Goal: Information Seeking & Learning: Stay updated

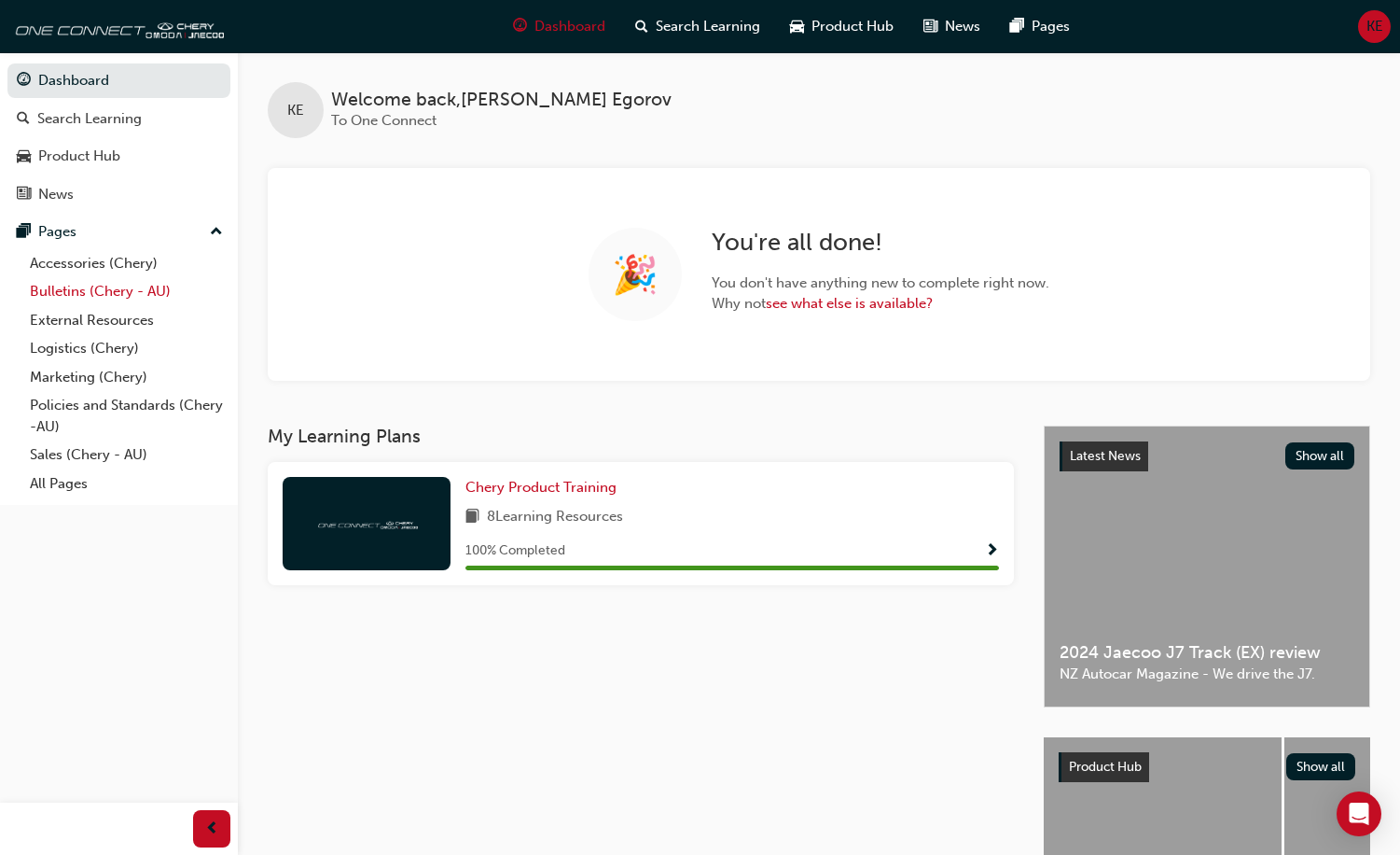
click at [62, 293] on link "Bulletins (Chery - AU)" at bounding box center [126, 292] width 208 height 29
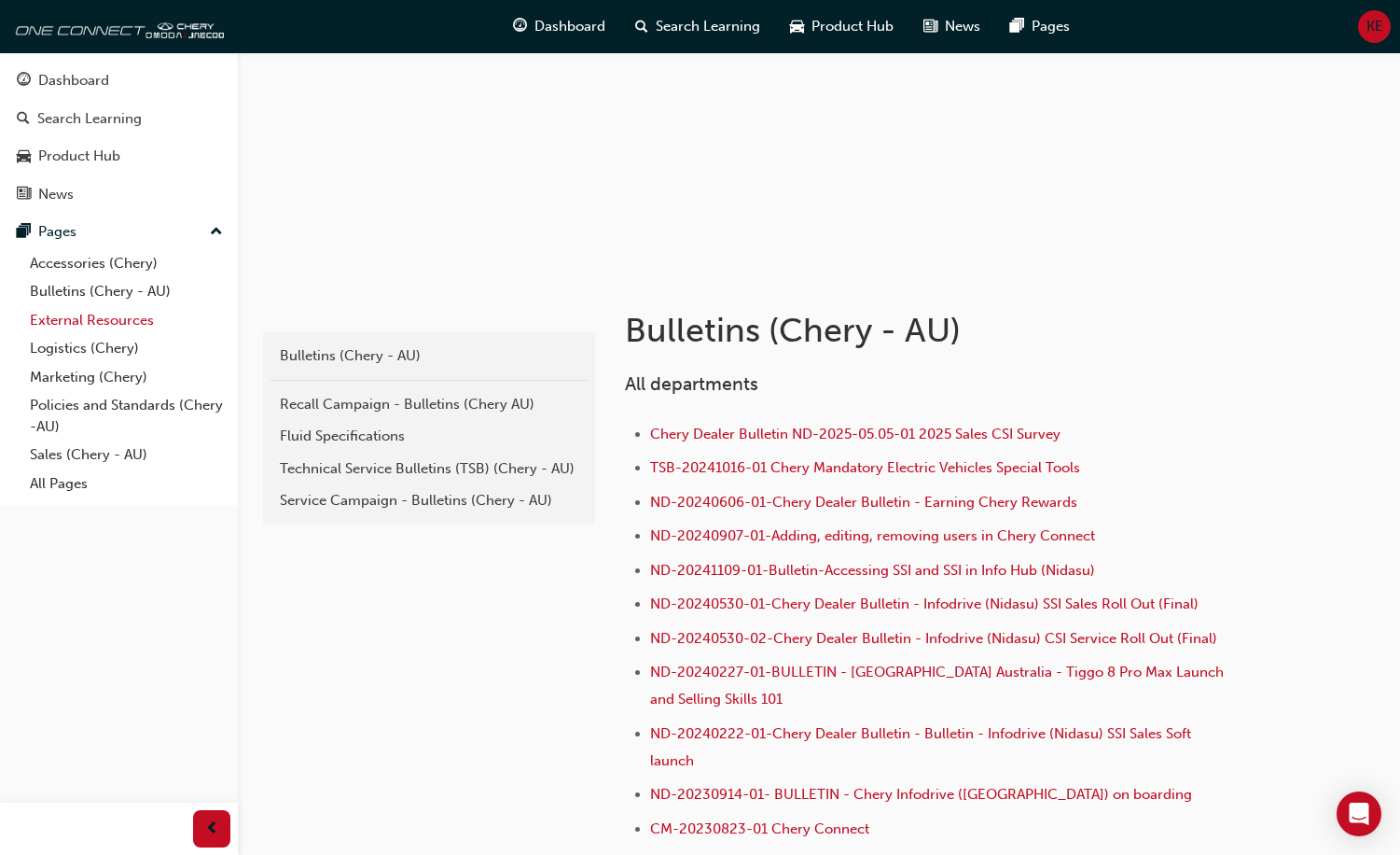
scroll to position [186, 0]
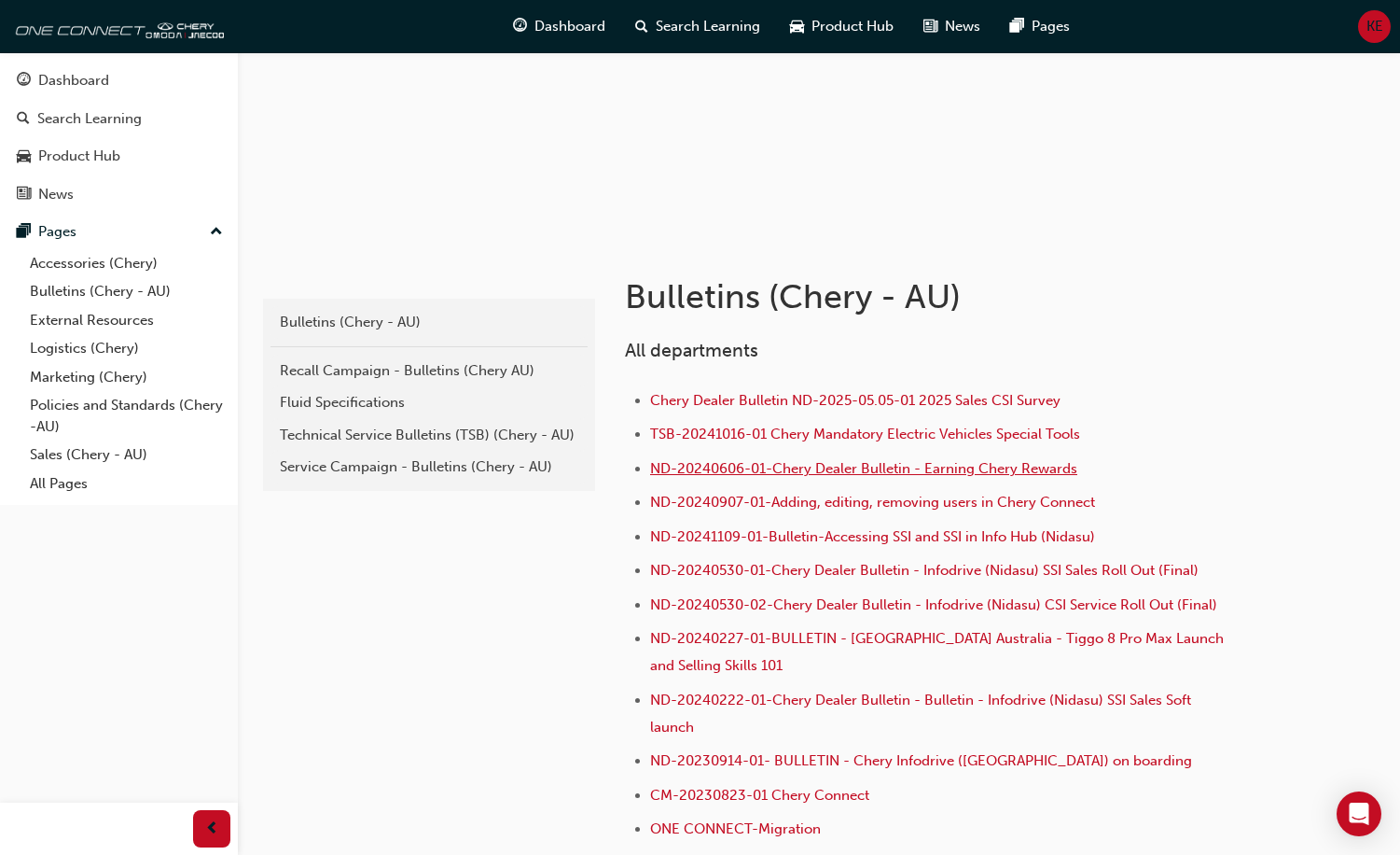
click at [754, 471] on span "ND-20240606-01-Chery Dealer Bulletin - Earning Chery Rewards" at bounding box center [864, 468] width 427 height 16
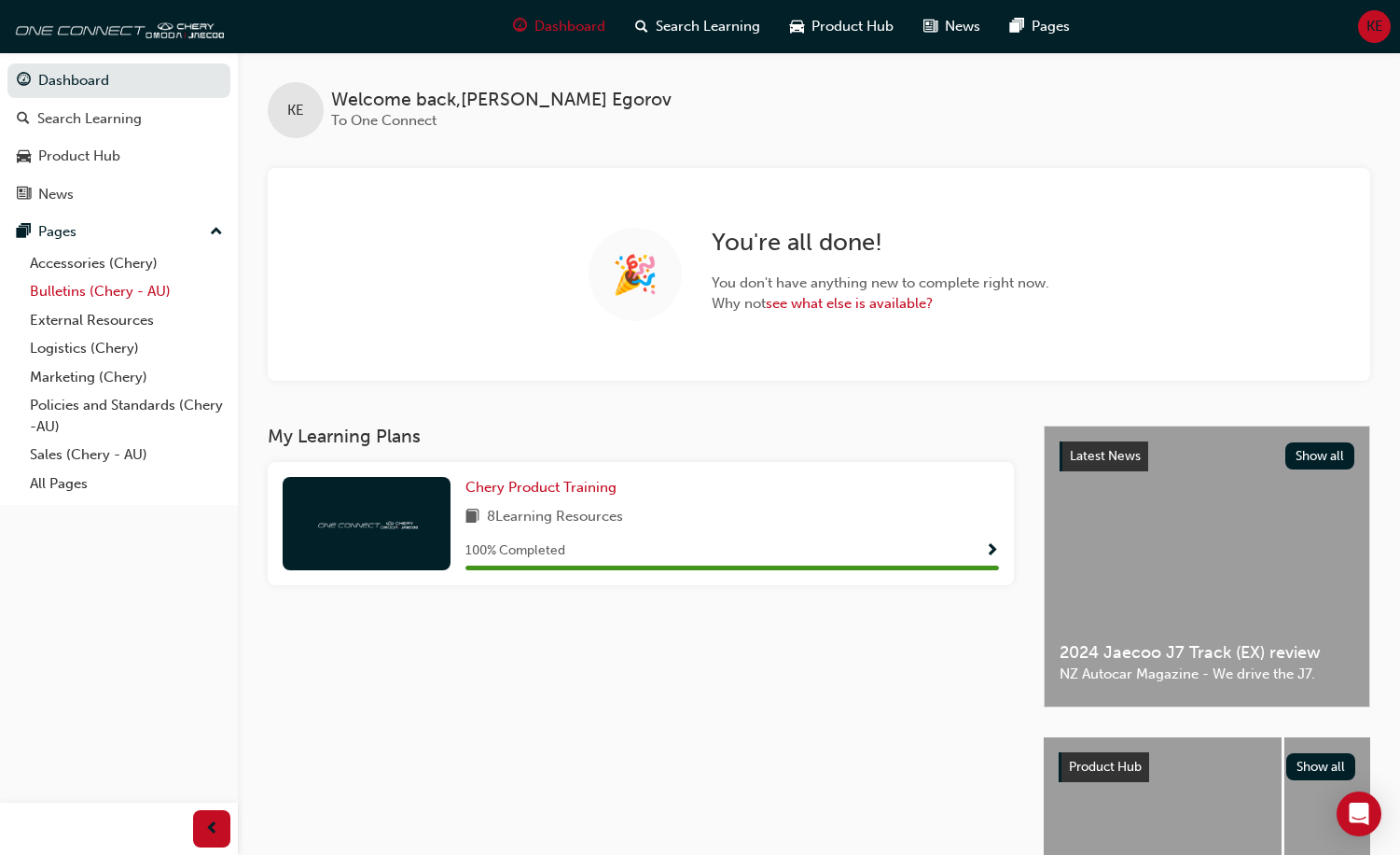
click at [62, 295] on link "Bulletins (Chery - AU)" at bounding box center [126, 292] width 208 height 29
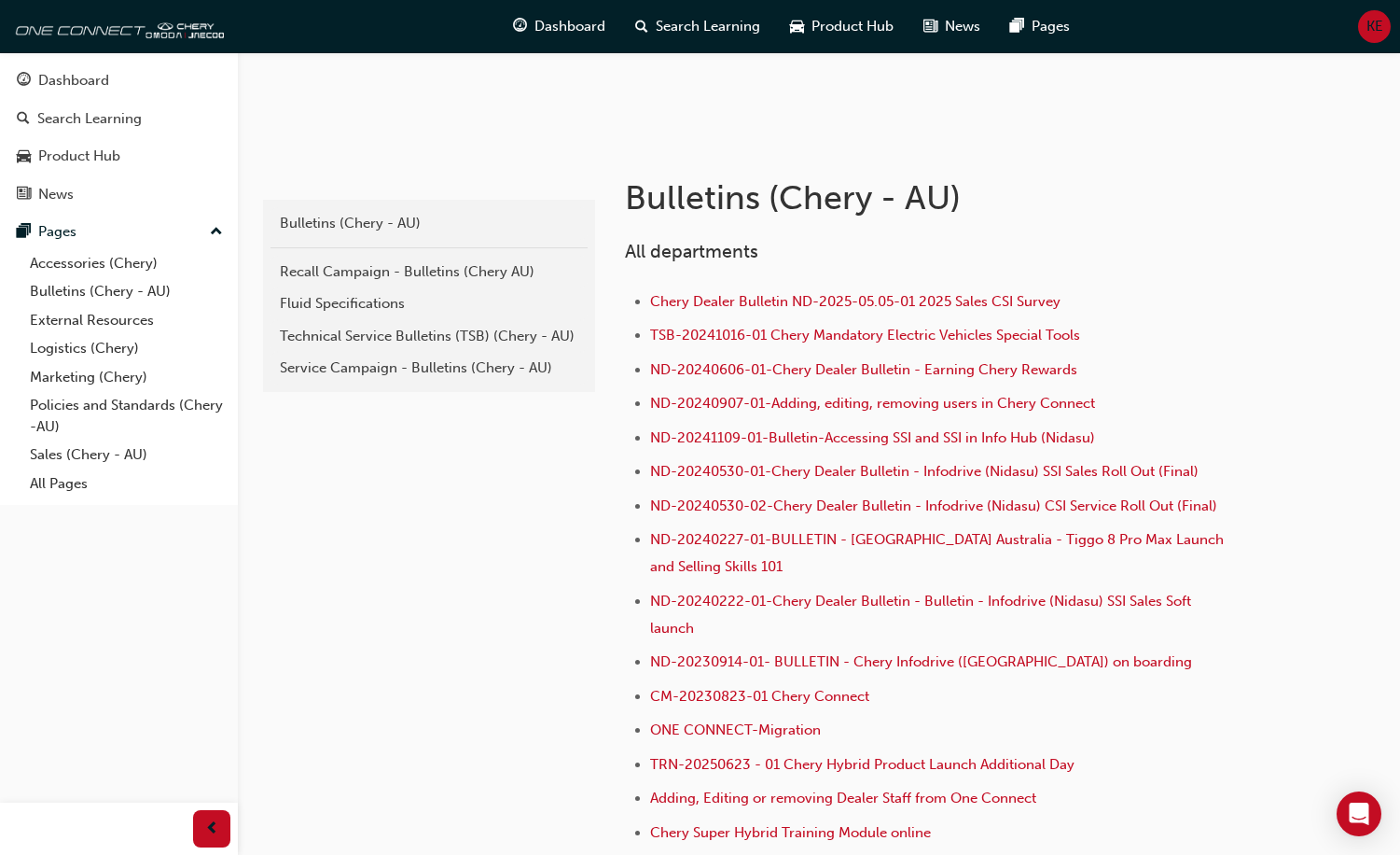
scroll to position [373, 0]
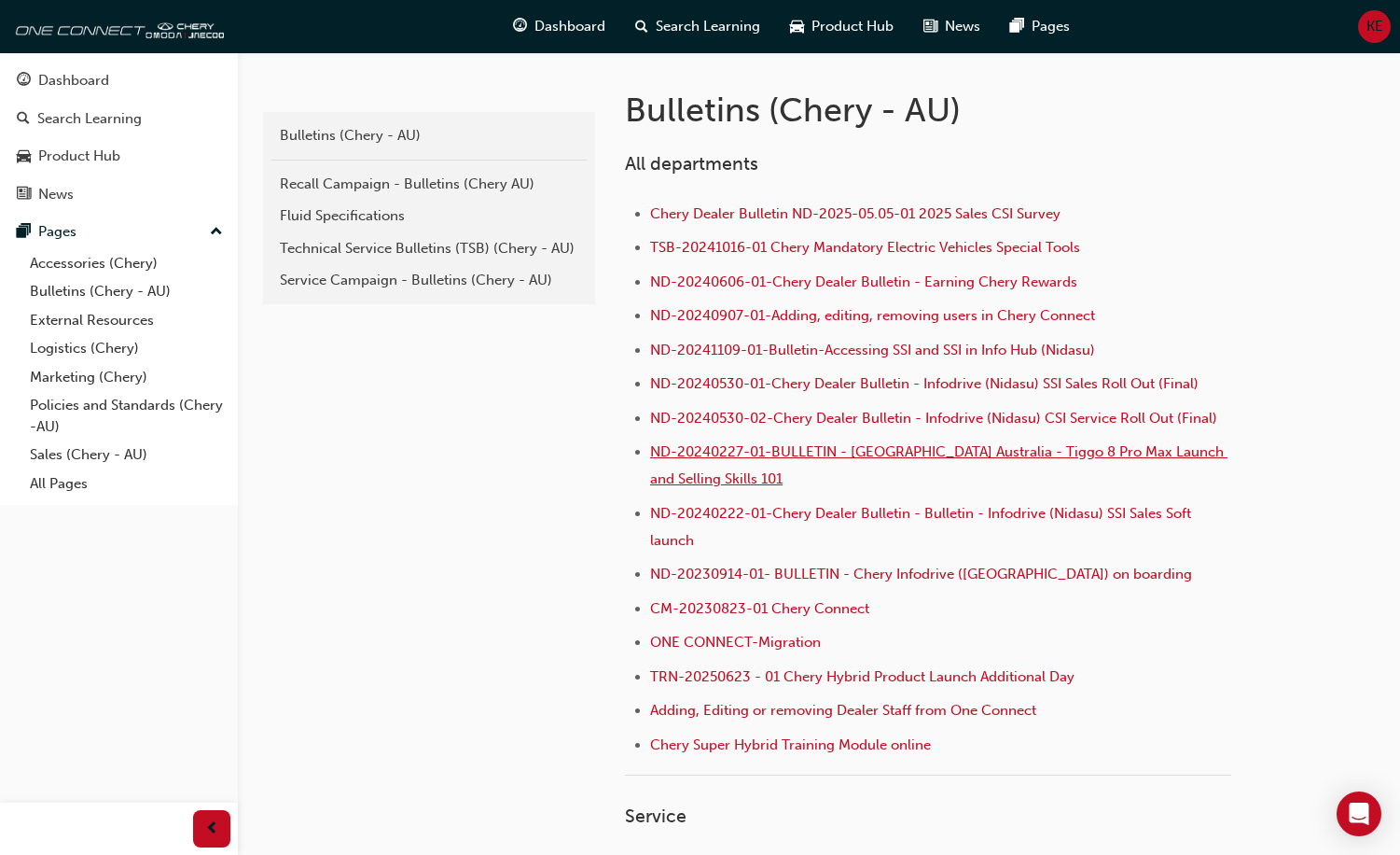
click at [1135, 458] on span "ND-20240227-01-BULLETIN - [GEOGRAPHIC_DATA] Australia - Tiggo 8 Pro Max Launch …" at bounding box center [939, 465] width 578 height 43
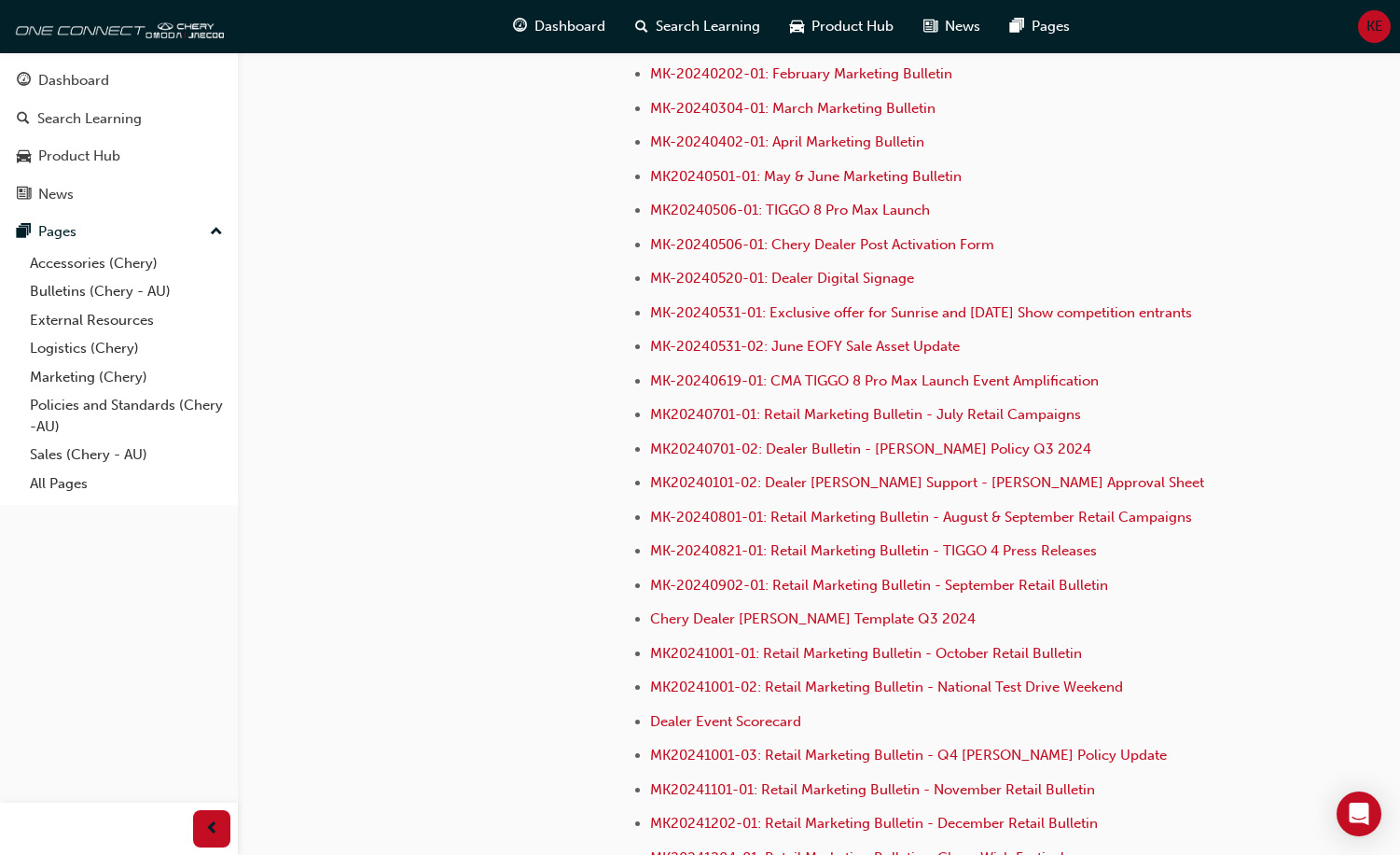
scroll to position [4478, 0]
